Goal: Transaction & Acquisition: Book appointment/travel/reservation

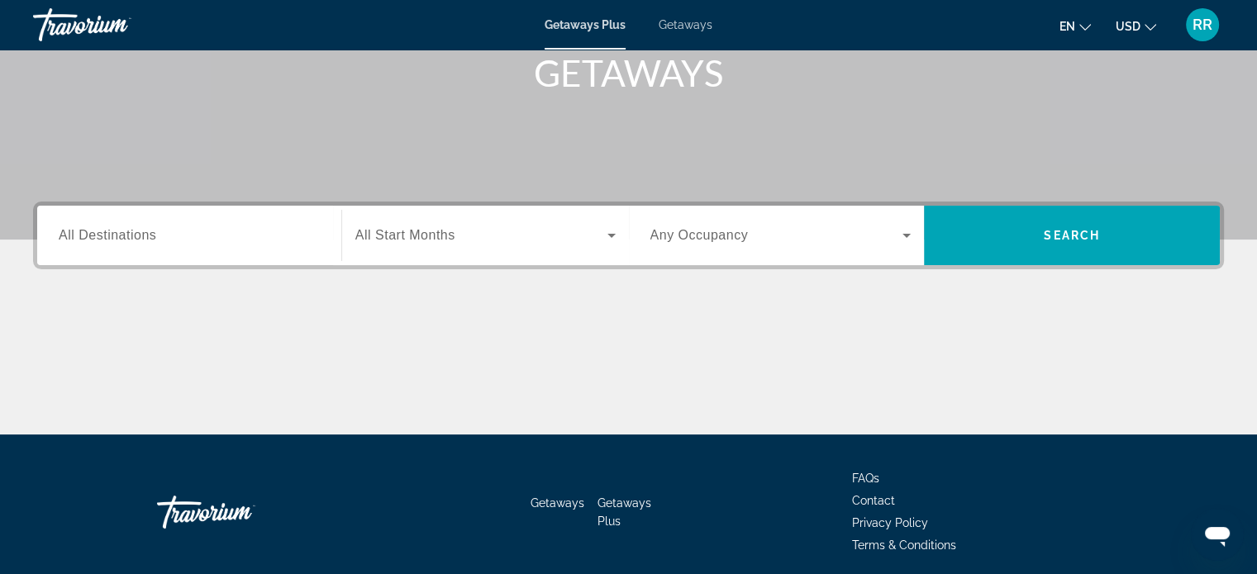
scroll to position [252, 0]
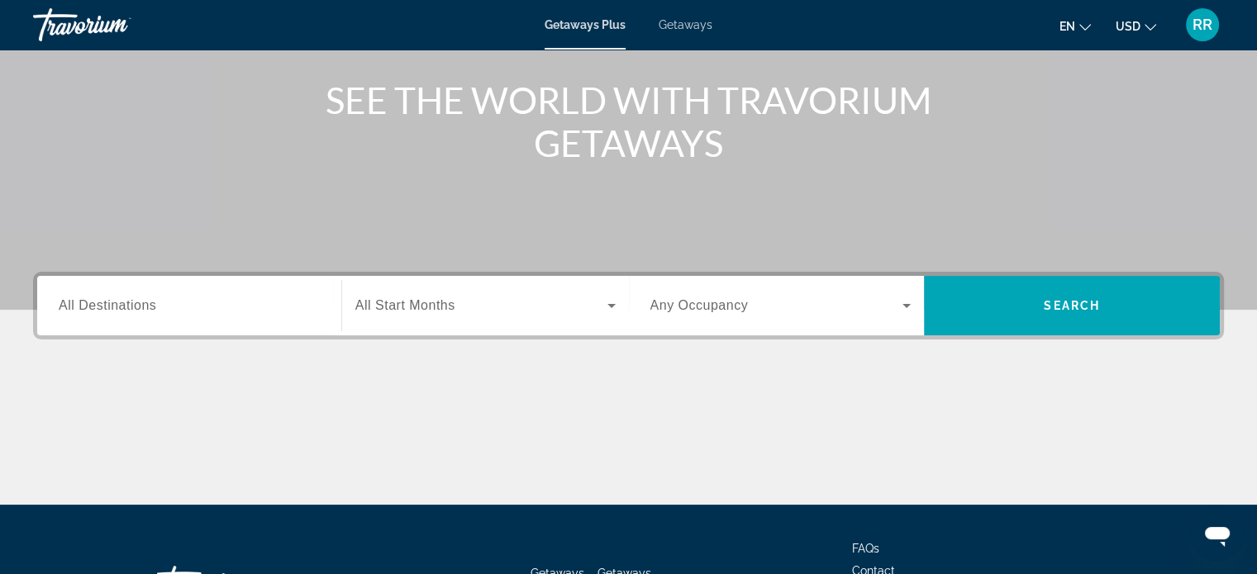
drag, startPoint x: 0, startPoint y: 0, endPoint x: 71, endPoint y: 300, distance: 308.2
click at [71, 300] on span "All Destinations" at bounding box center [107, 305] width 97 height 14
click at [71, 300] on input "Destination All Destinations" at bounding box center [189, 307] width 261 height 20
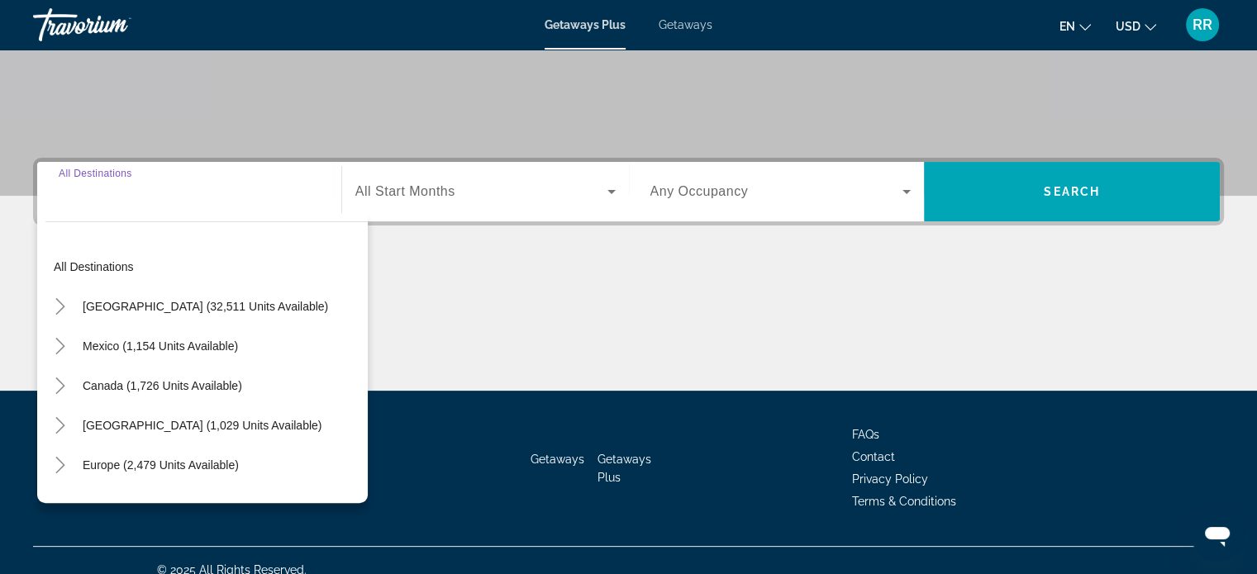
scroll to position [318, 0]
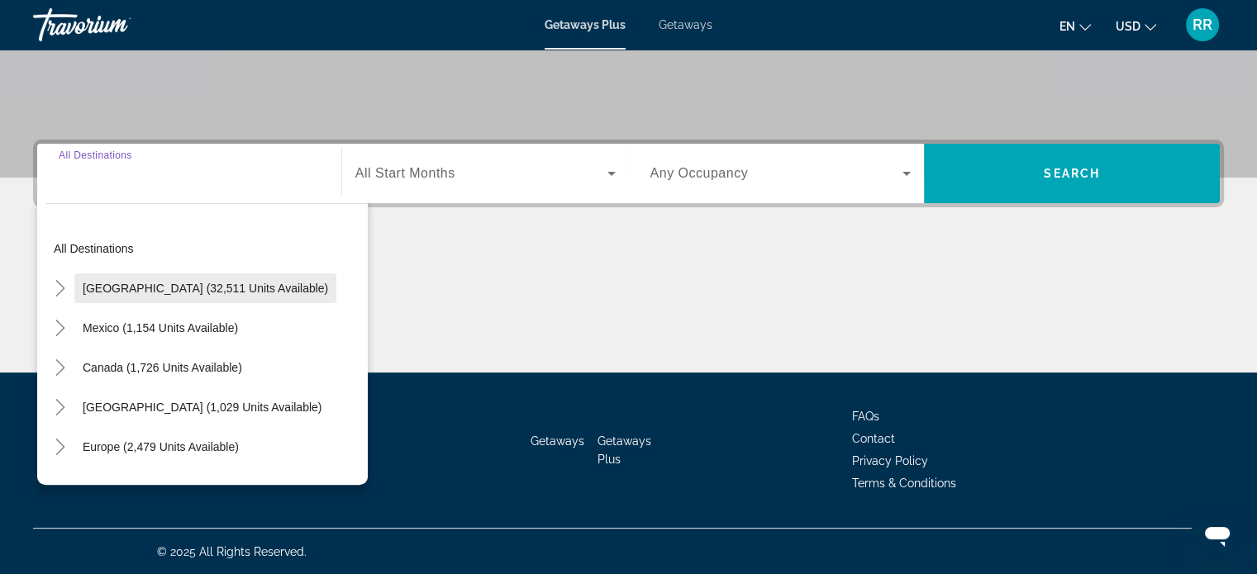
click at [107, 287] on span "[GEOGRAPHIC_DATA] (32,511 units available)" at bounding box center [205, 288] width 245 height 13
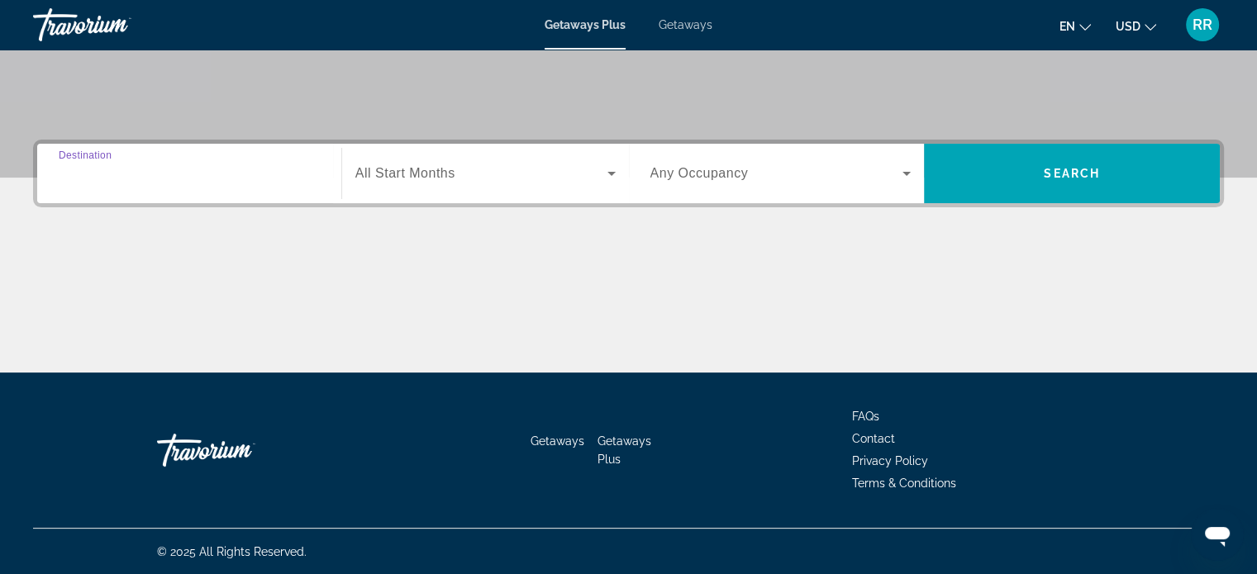
type input "**********"
click at [701, 173] on span "Any Occupancy" at bounding box center [699, 173] width 98 height 14
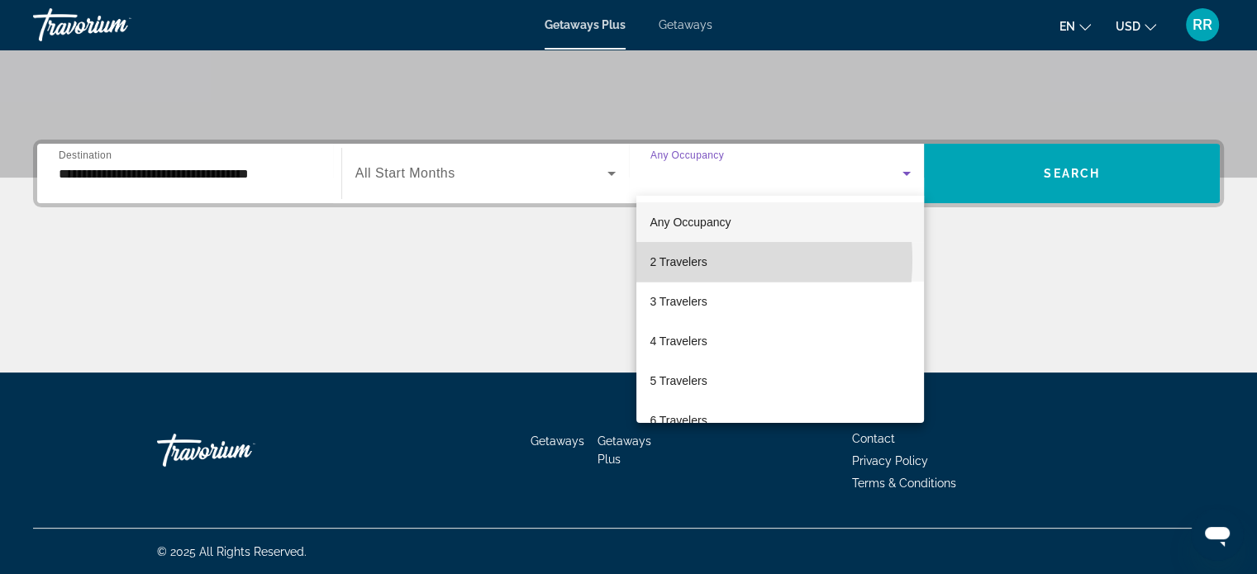
click at [687, 260] on span "2 Travelers" at bounding box center [677, 262] width 57 height 20
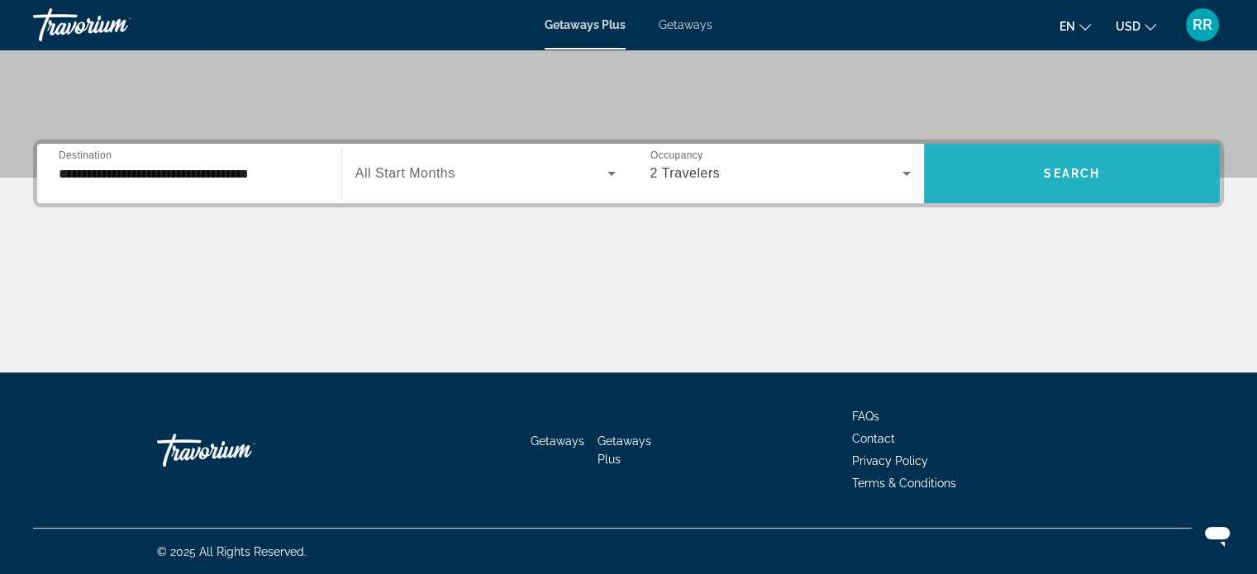
click at [1070, 161] on span "Search widget" at bounding box center [1072, 174] width 296 height 40
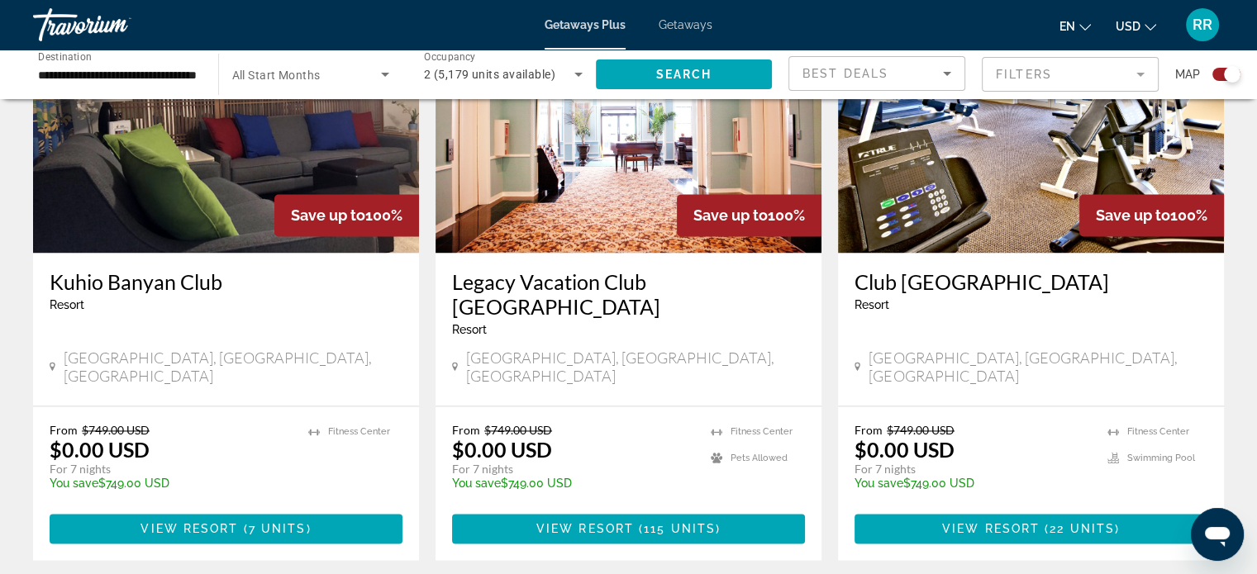
scroll to position [2445, 0]
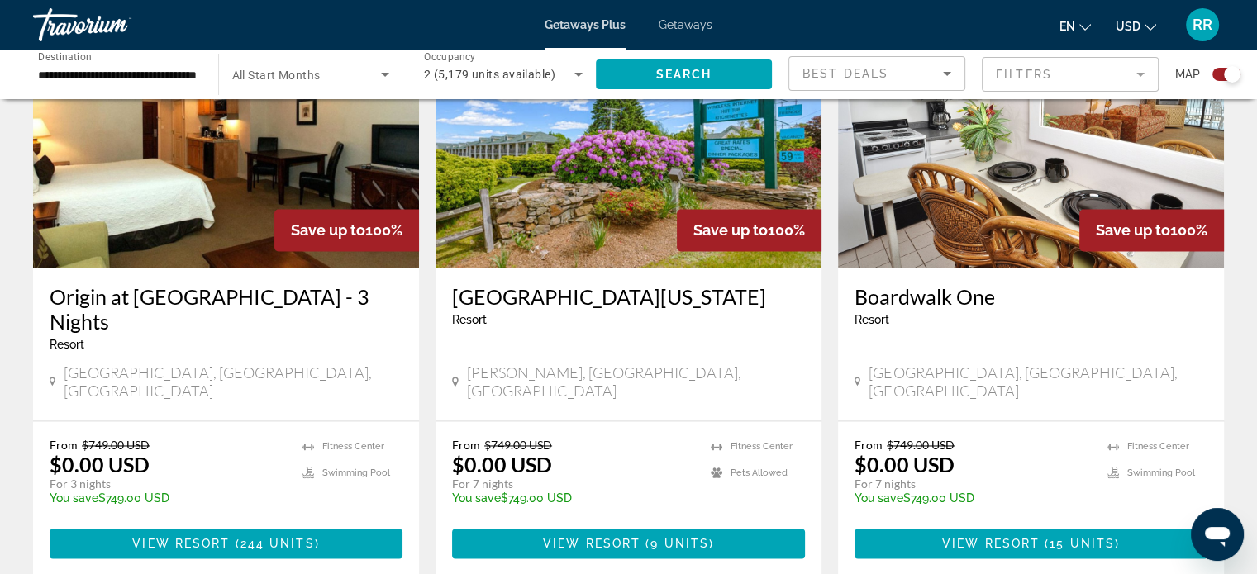
scroll to position [2634, 0]
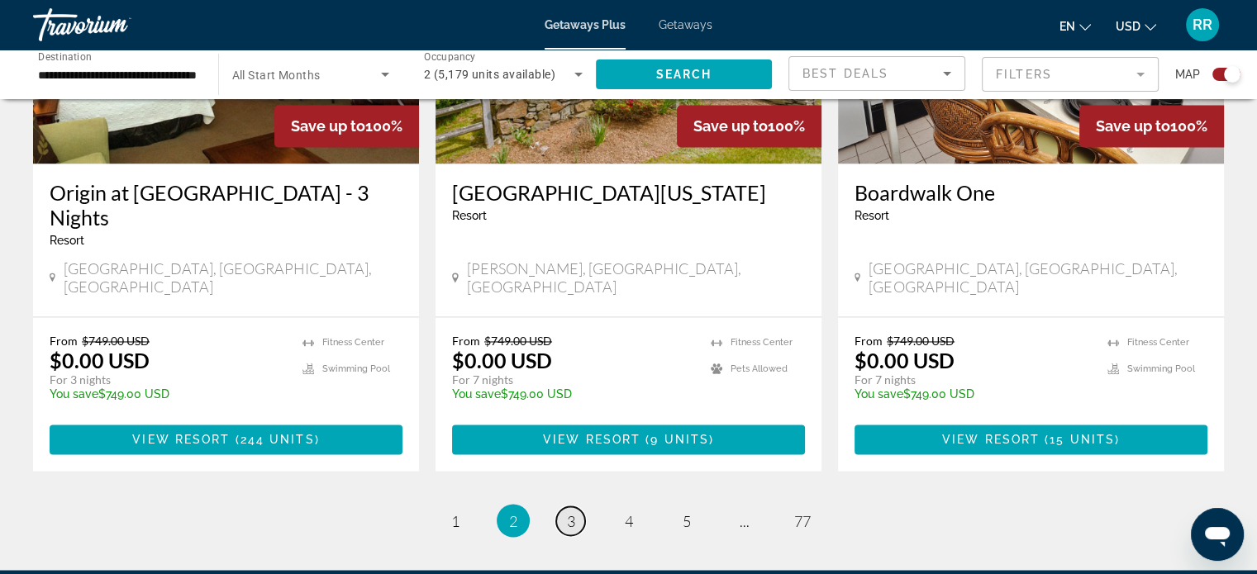
click at [568, 511] on span "3" at bounding box center [571, 520] width 8 height 18
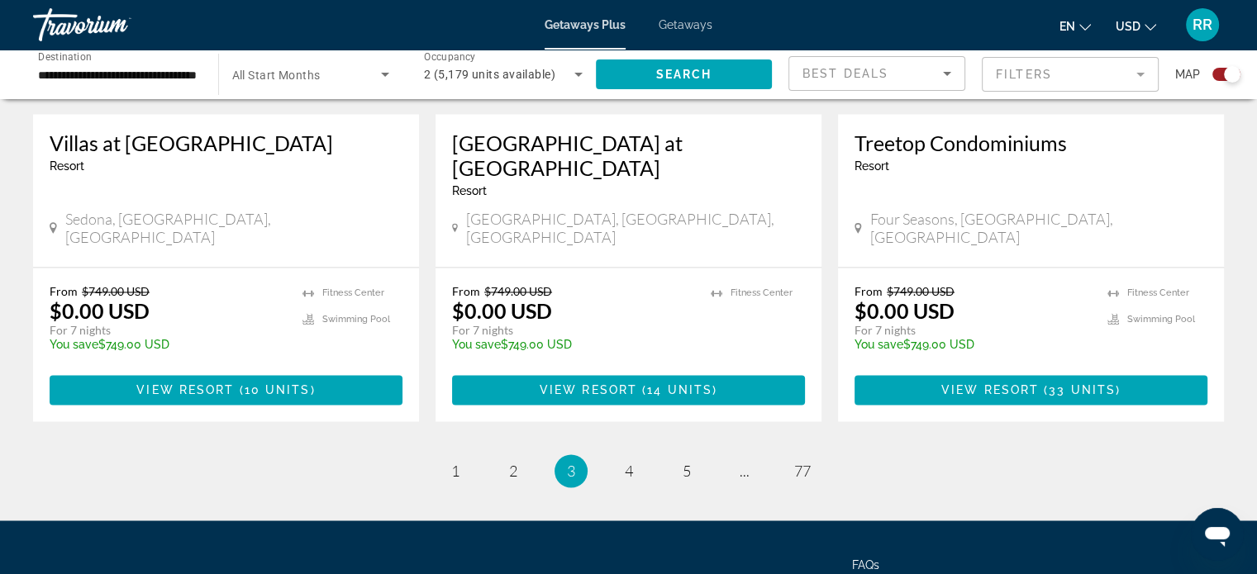
scroll to position [2634, 0]
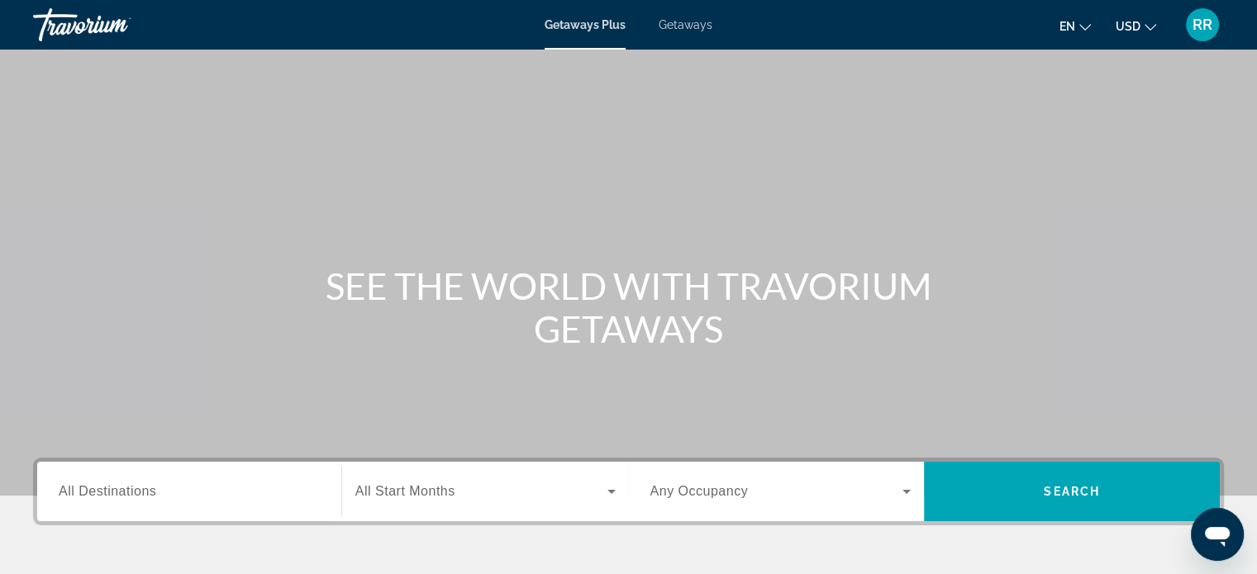
drag, startPoint x: 0, startPoint y: 0, endPoint x: 70, endPoint y: 329, distance: 336.2
click at [70, 329] on div "SEE THE WORLD WITH TRAVORIUM GETAWAYS" at bounding box center [628, 307] width 1257 height 86
